Goal: Task Accomplishment & Management: Manage account settings

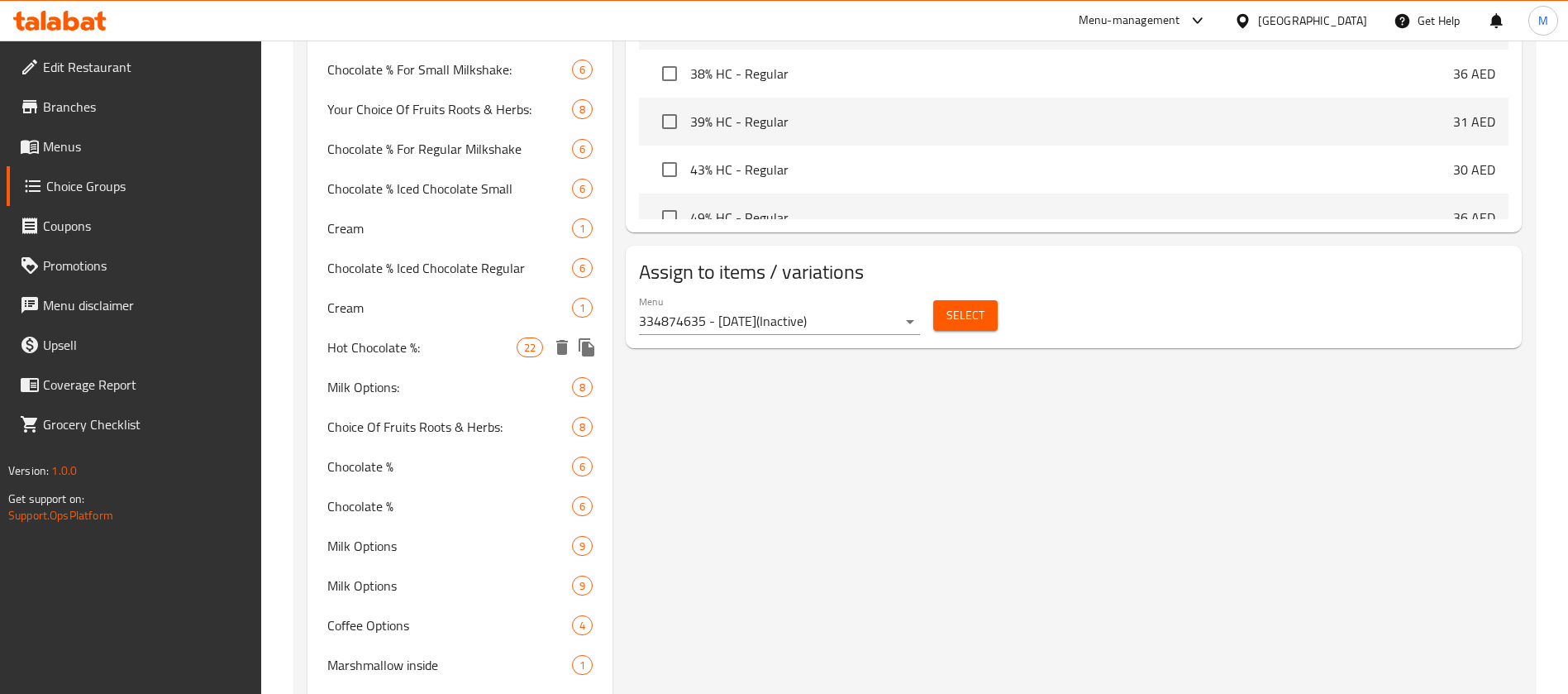
click at [447, 360] on div "Hot Chocolate %: 22" at bounding box center [460, 347] width 305 height 39
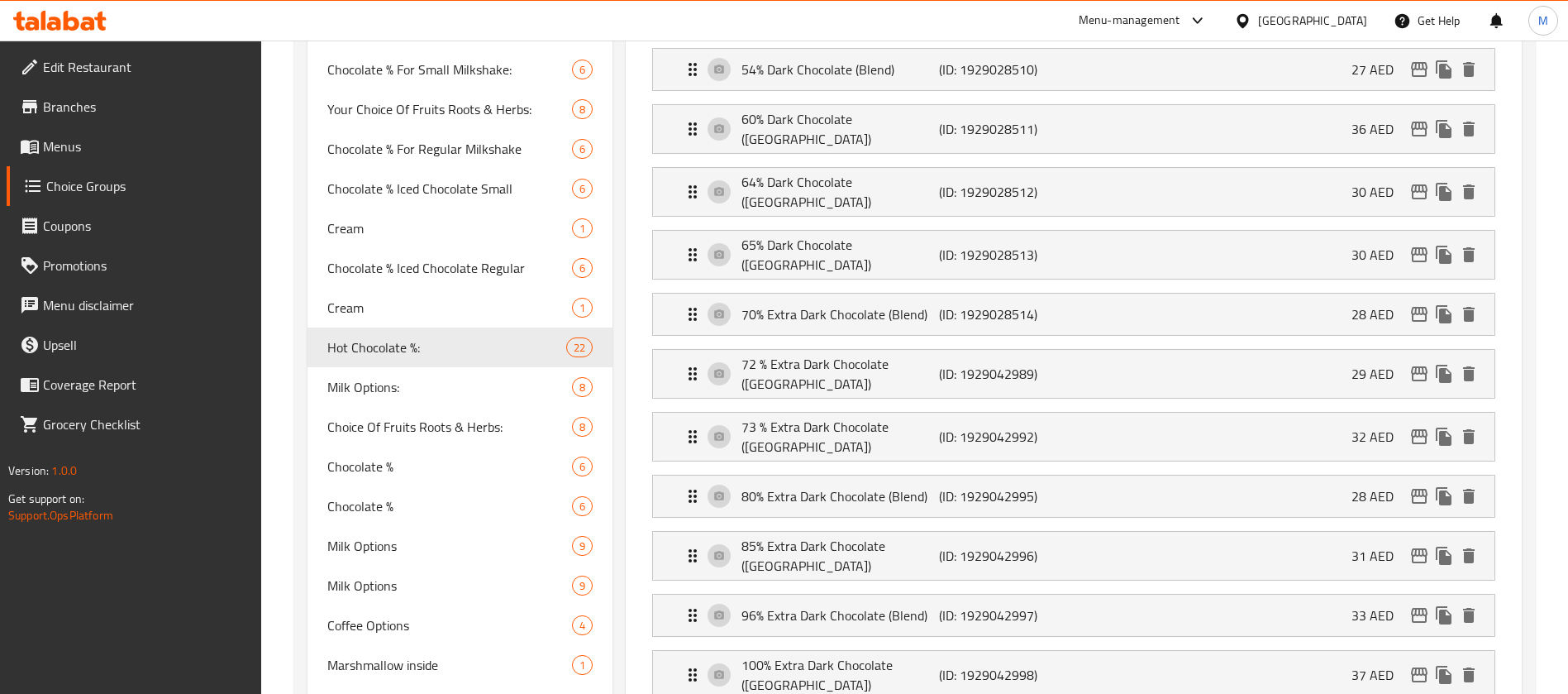
type input "Hot Chocolate %:"
type input "شكولاته ساخنة ٪:"
type input "1"
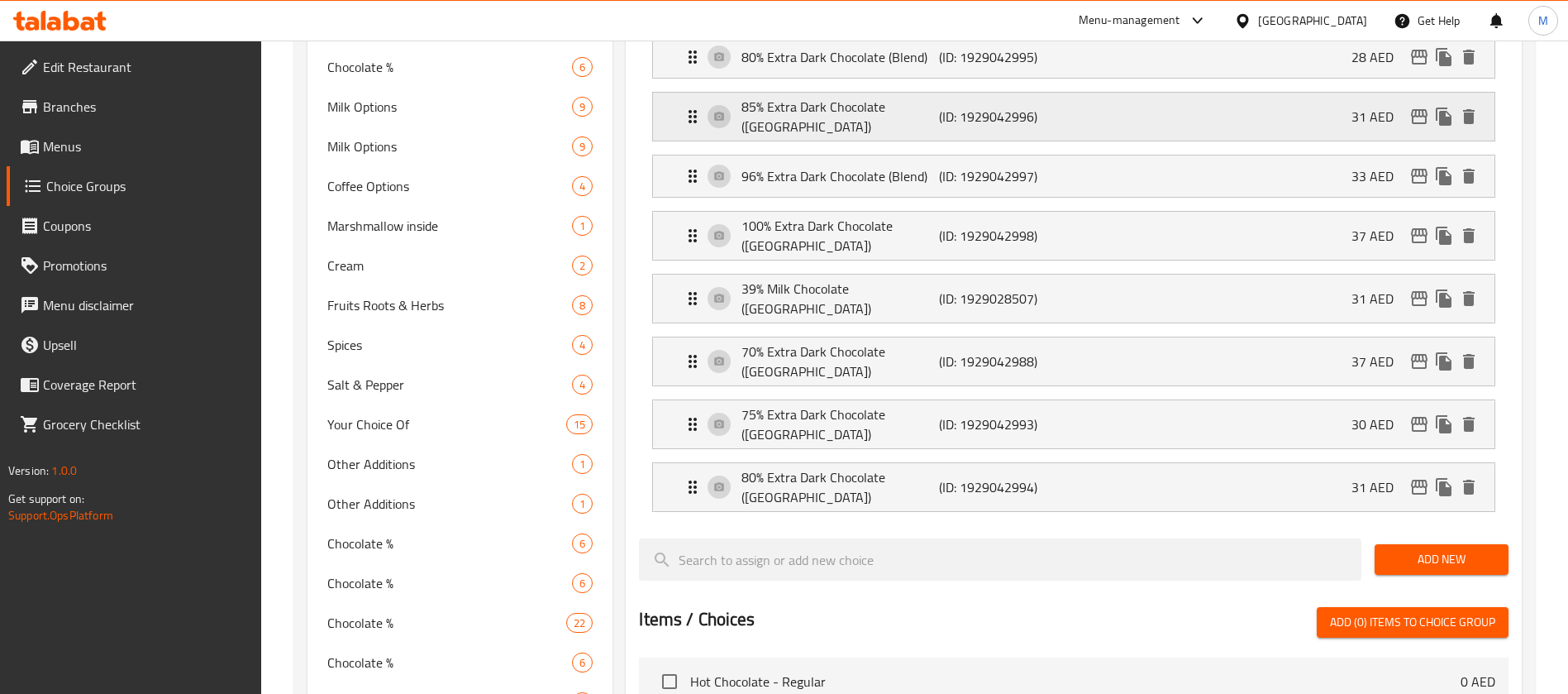
scroll to position [1240, 0]
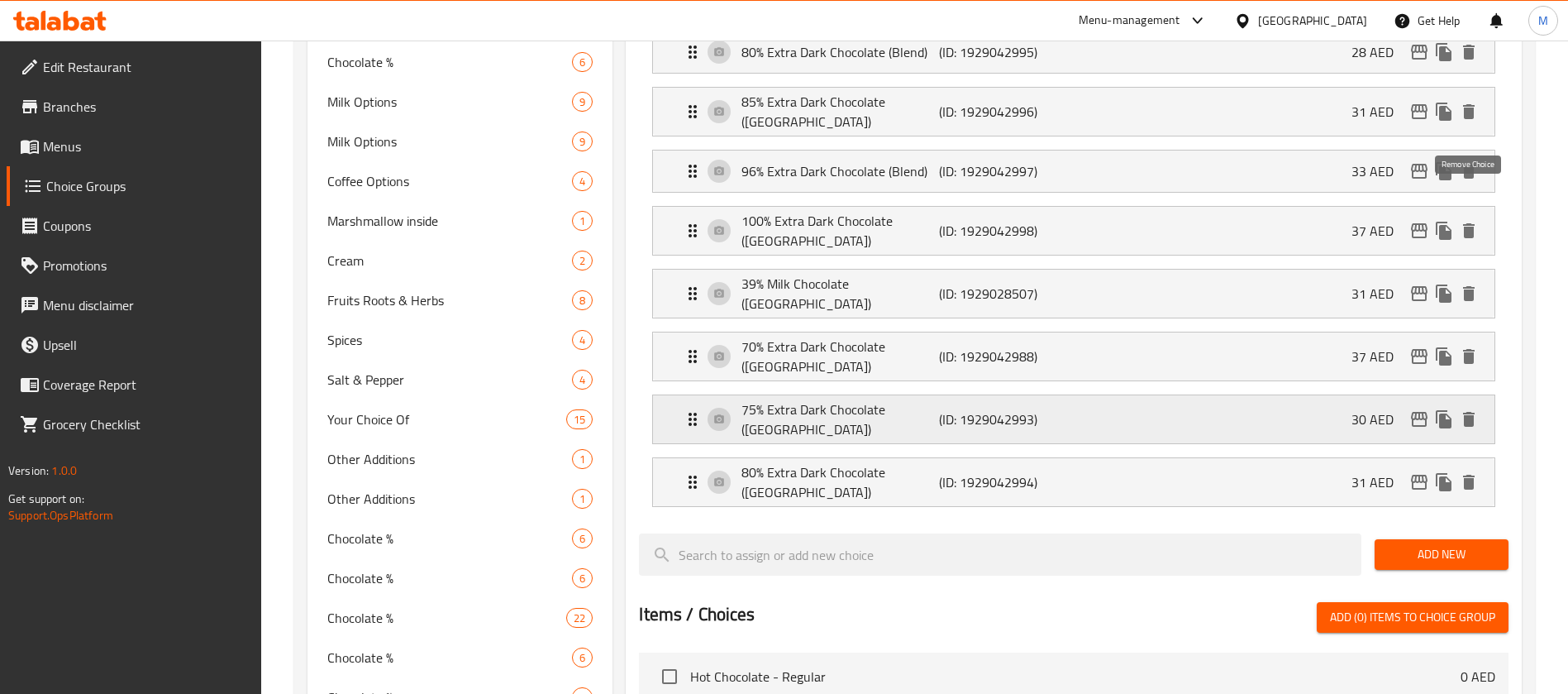
click at [1474, 284] on icon "delete" at bounding box center [1468, 293] width 20 height 20
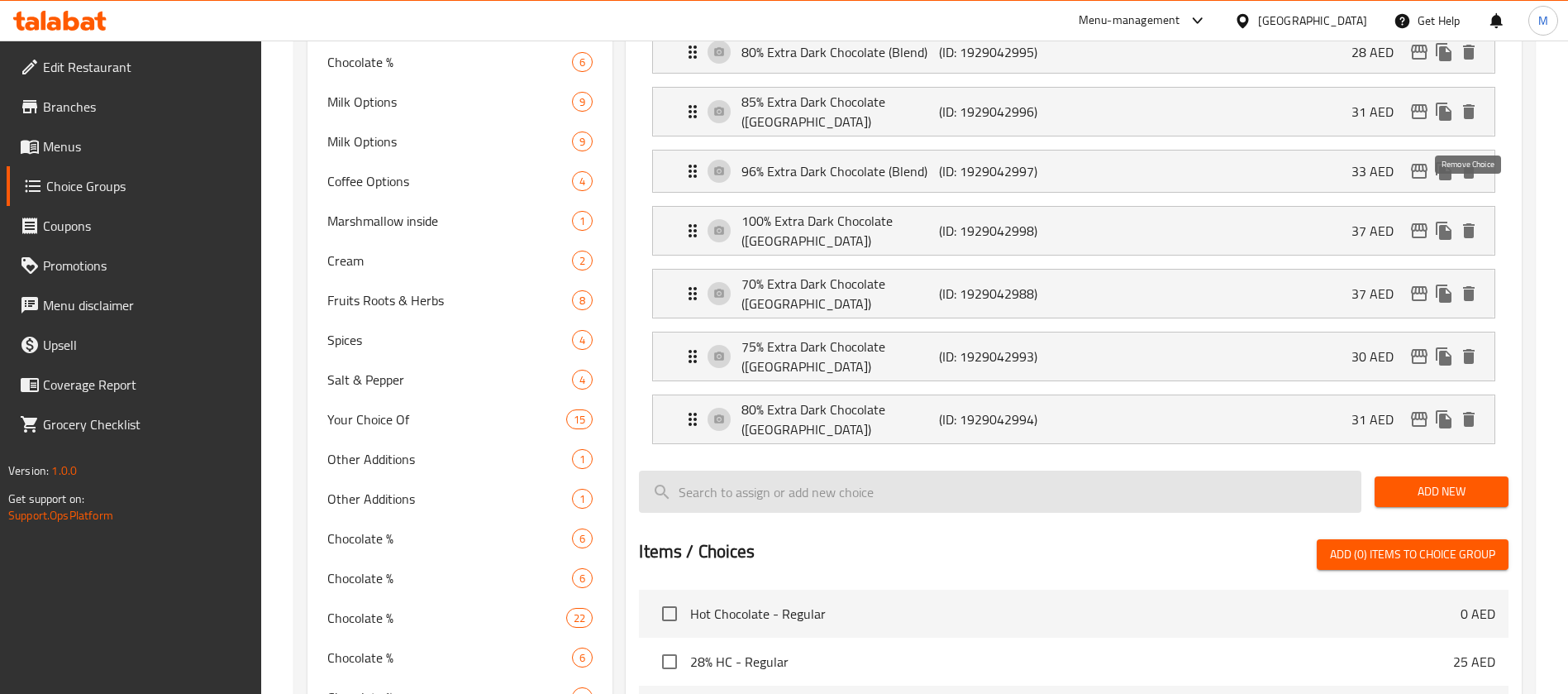
click at [1475, 284] on icon "delete" at bounding box center [1468, 293] width 20 height 20
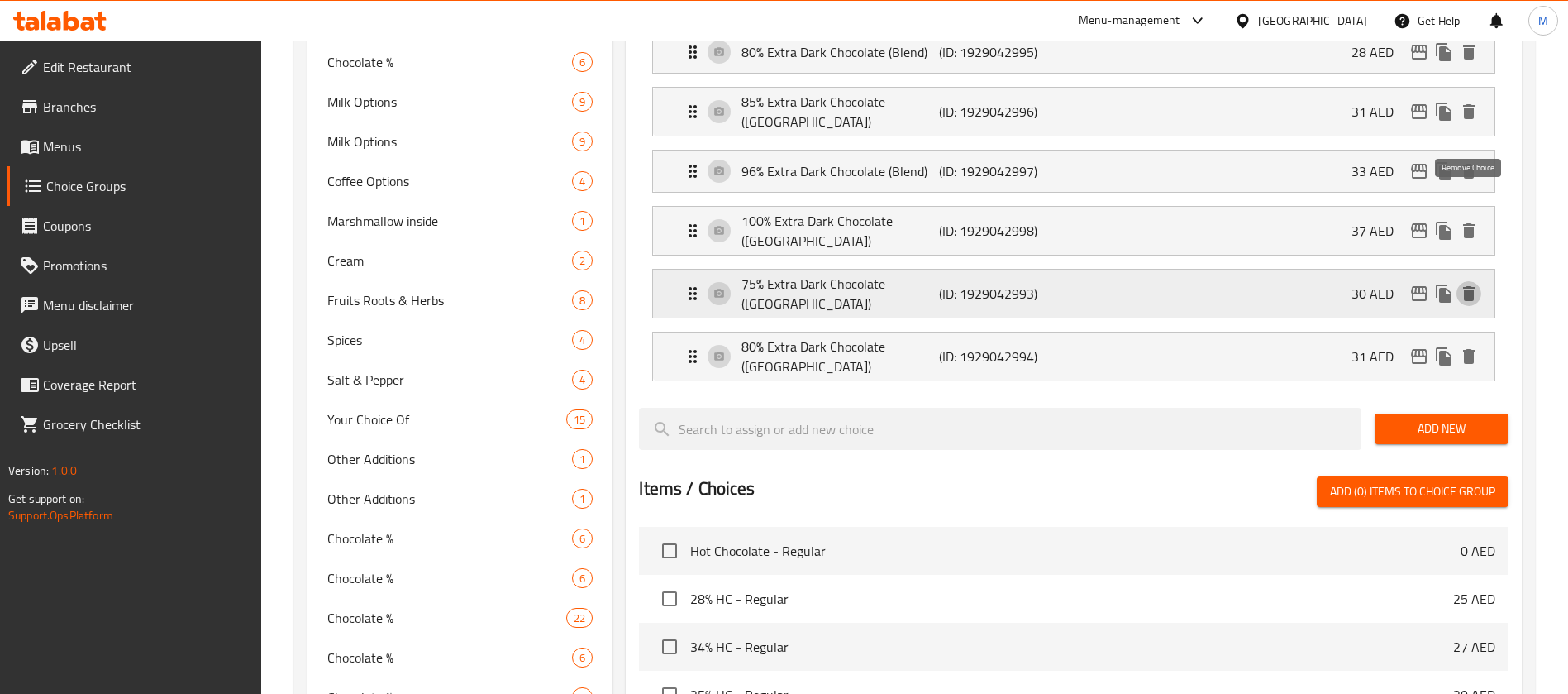
click at [1471, 287] on icon "delete" at bounding box center [1468, 293] width 11 height 15
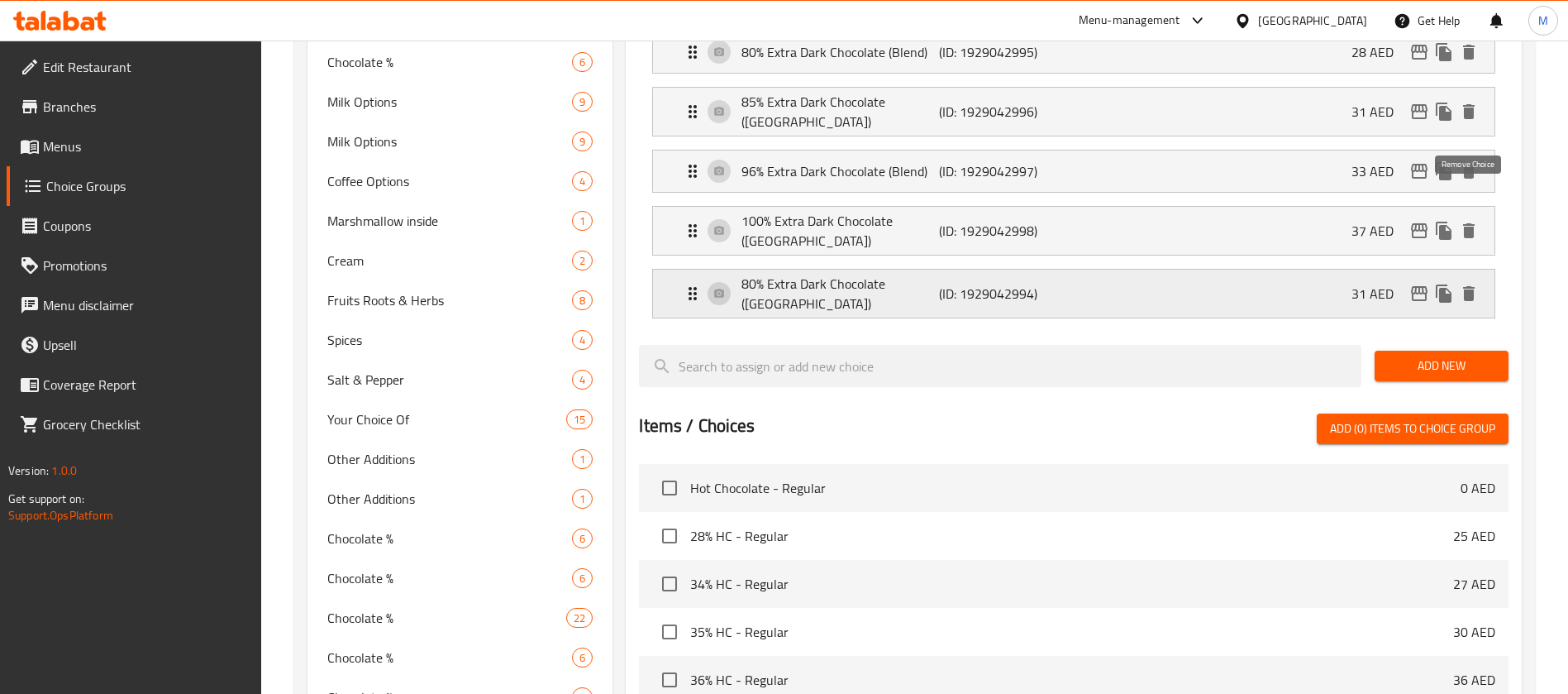
click at [1469, 287] on icon "delete" at bounding box center [1468, 293] width 11 height 15
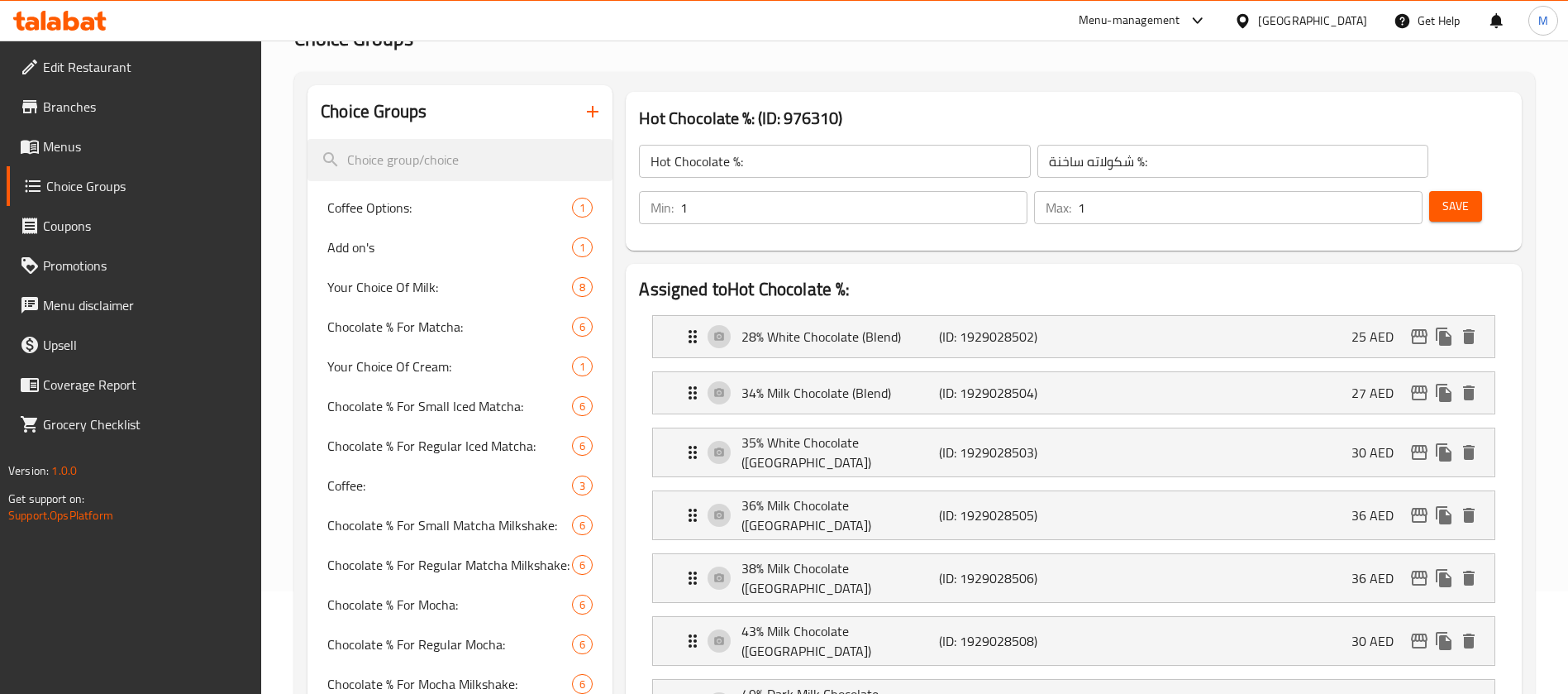
scroll to position [0, 0]
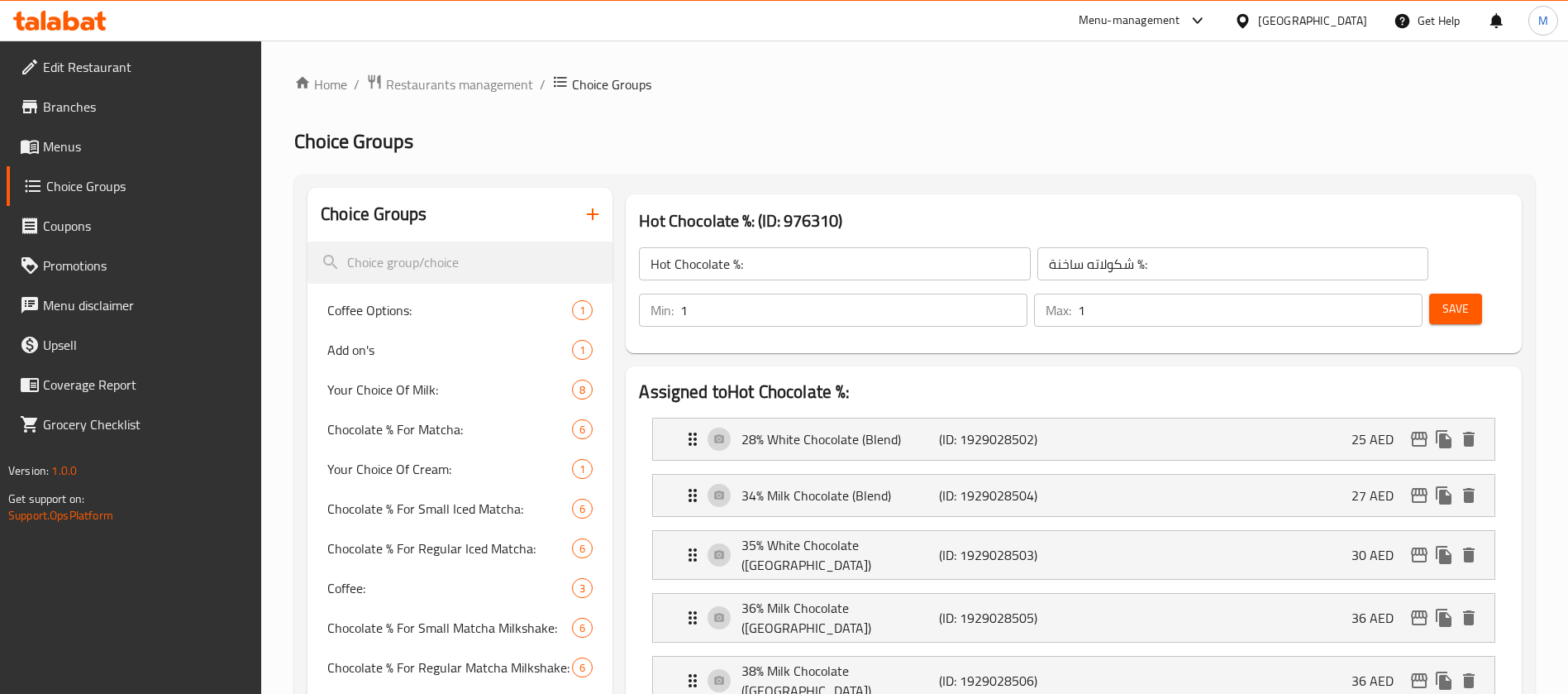
click at [1442, 299] on span "Save" at bounding box center [1455, 309] width 27 height 21
